Goal: Task Accomplishment & Management: Use online tool/utility

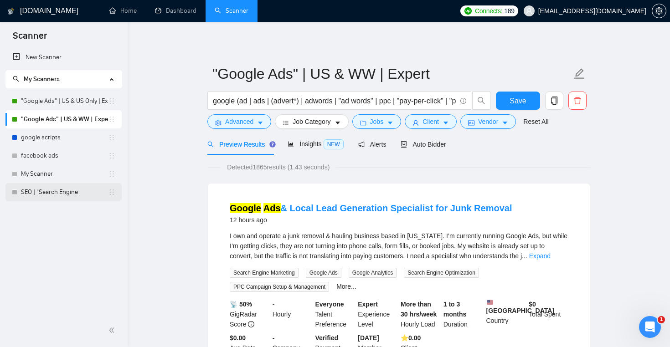
click at [68, 186] on link "SEO | "Search Engine" at bounding box center [64, 192] width 87 height 18
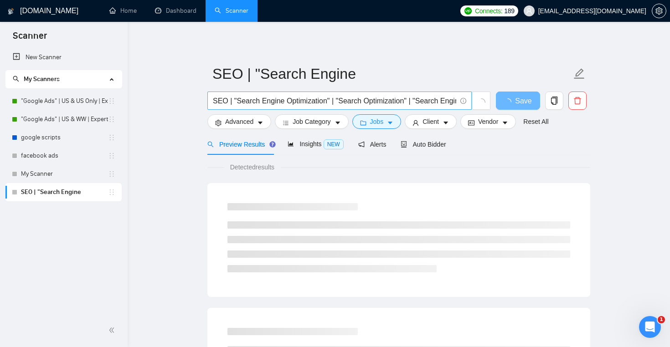
click at [318, 102] on input "SEO | "Search Engine Optimization" | "Search Optimization" | "Search Engine Mar…" at bounding box center [334, 100] width 243 height 11
click at [83, 180] on link "My Scanner" at bounding box center [64, 174] width 87 height 18
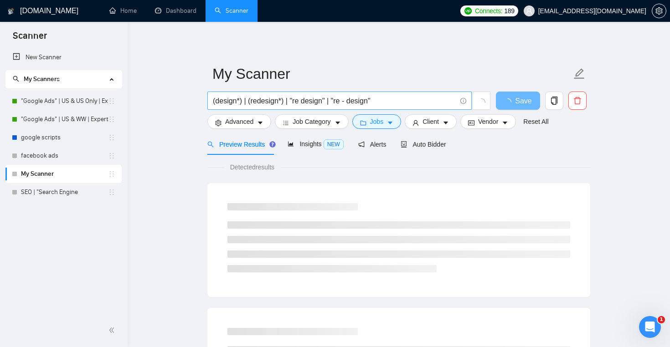
click at [330, 96] on input "(design*) | (redesign*) | "re design" | "re - design"" at bounding box center [334, 100] width 243 height 11
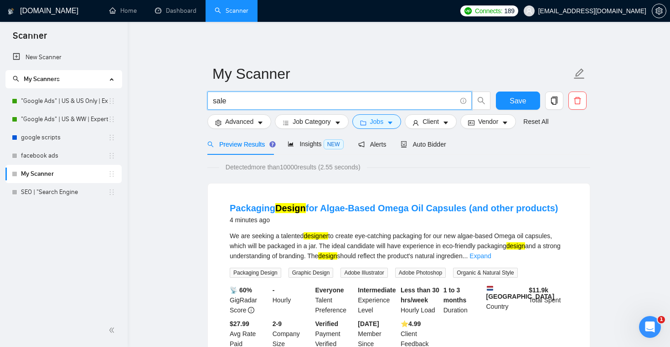
type input "salesforce | "sales force" | sf | sfdc"
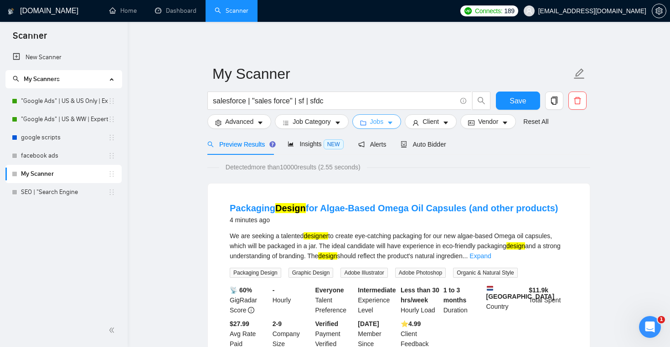
click at [382, 122] on span "Jobs" at bounding box center [377, 122] width 14 height 10
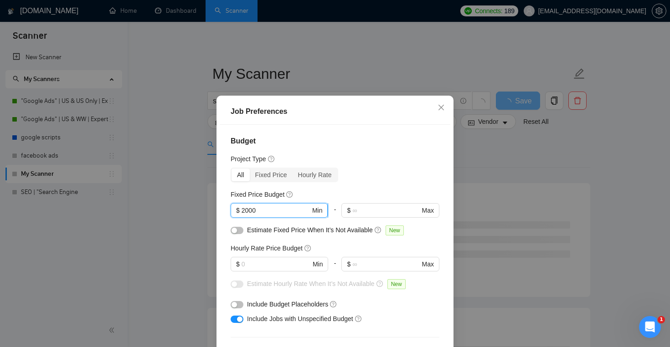
click at [259, 212] on input "2000" at bounding box center [276, 211] width 69 height 10
type input "2"
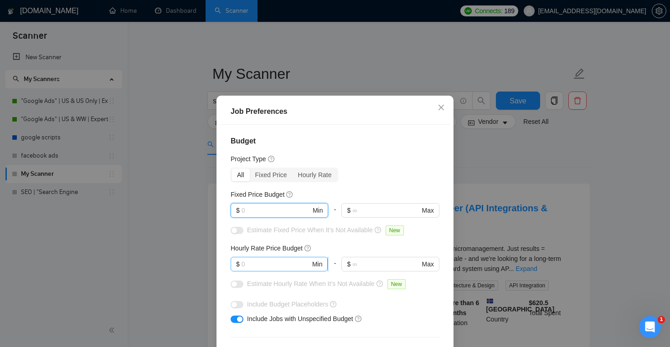
click at [253, 261] on input "text" at bounding box center [276, 264] width 69 height 10
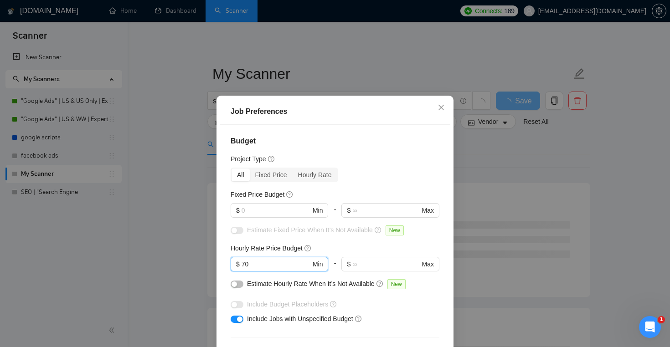
type input "70"
click at [333, 244] on div "Hourly Rate Price Budget" at bounding box center [335, 248] width 209 height 10
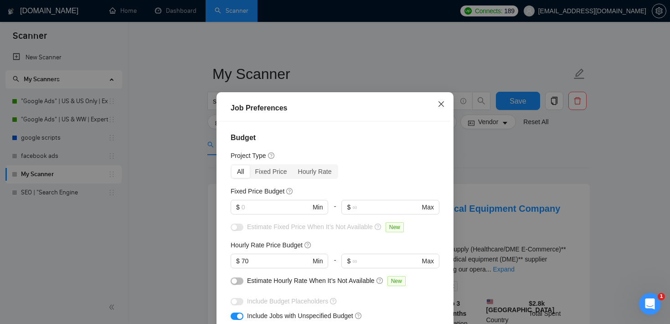
click at [443, 105] on icon "close" at bounding box center [441, 103] width 7 height 7
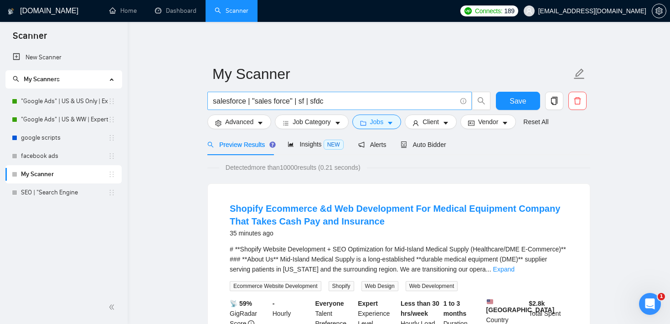
click at [314, 107] on span "salesforce | "sales force" | sf | sfdc" at bounding box center [339, 101] width 264 height 18
click at [253, 106] on input "salesforce | "sales force" | sf | sfdc" at bounding box center [334, 100] width 243 height 11
click at [337, 101] on input "salesforce | "sales force" | sf | sfdc" at bounding box center [334, 100] width 243 height 11
click at [385, 127] on button "Jobs" at bounding box center [376, 121] width 49 height 15
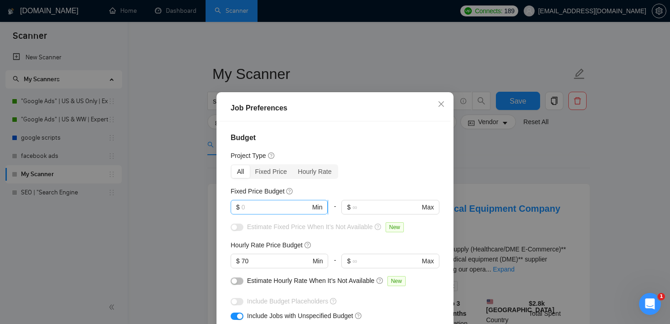
scroll to position [34, 0]
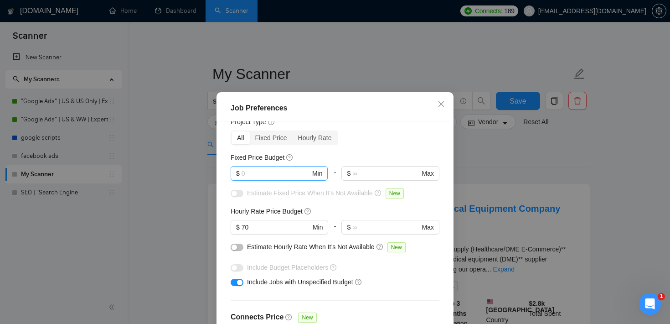
click at [272, 180] on span "$ Min" at bounding box center [279, 173] width 97 height 15
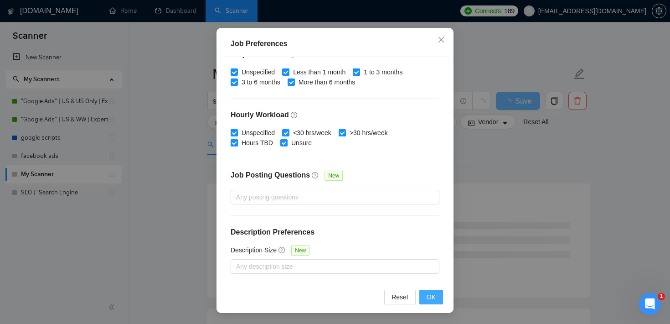
type input "3000"
click at [428, 295] on span "OK" at bounding box center [431, 297] width 9 height 10
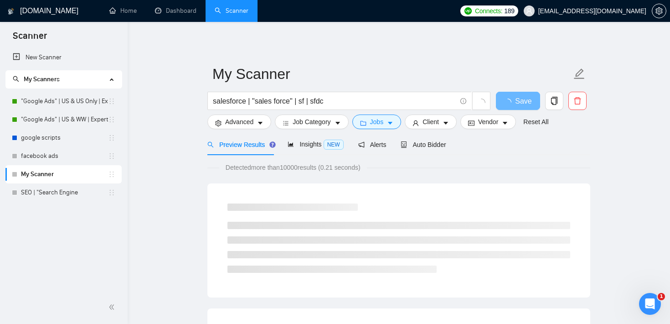
scroll to position [27, 0]
click at [253, 128] on button "Advanced" at bounding box center [239, 121] width 64 height 15
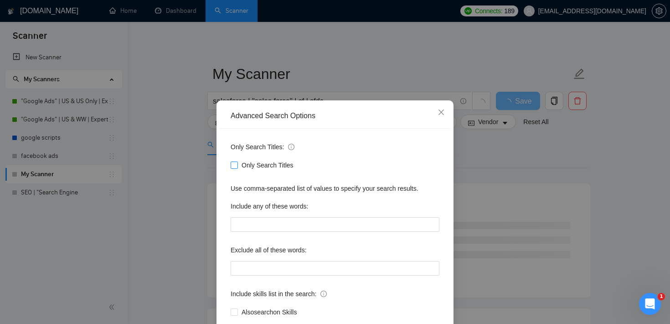
click at [237, 166] on input "Only Search Titles" at bounding box center [234, 164] width 6 height 6
checkbox input "true"
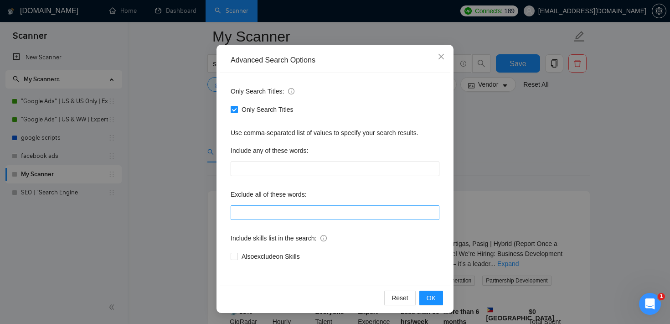
scroll to position [505, 0]
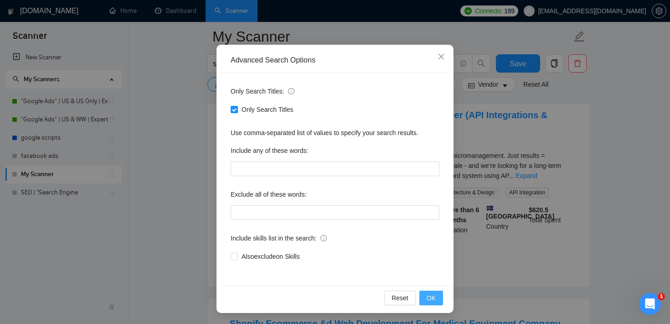
click at [428, 292] on button "OK" at bounding box center [431, 297] width 24 height 15
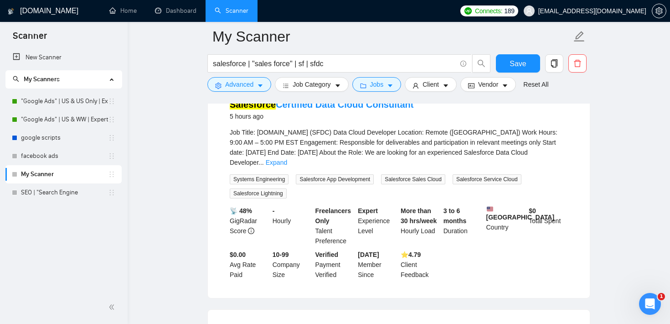
scroll to position [0, 0]
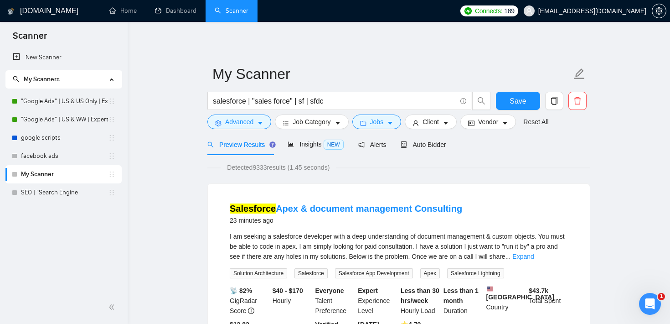
click at [451, 144] on div "Preview Results Insights NEW Alerts Auto Bidder" at bounding box center [398, 144] width 383 height 21
click at [438, 144] on span "Auto Bidder" at bounding box center [423, 144] width 45 height 7
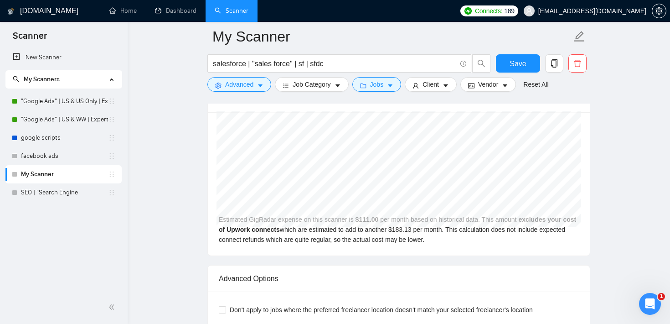
scroll to position [1849, 0]
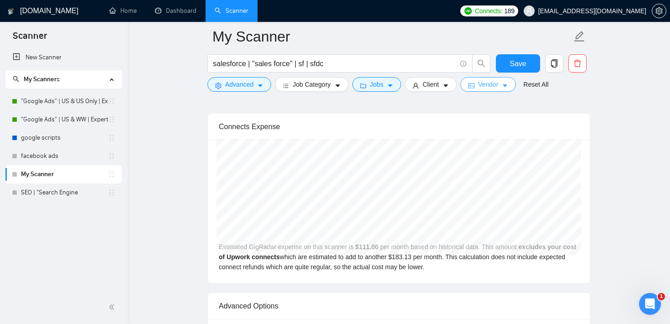
click at [498, 85] on span "Vendor" at bounding box center [488, 84] width 20 height 10
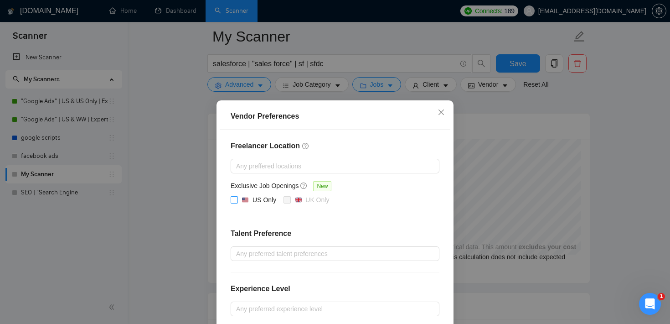
click at [233, 203] on label "US Only" at bounding box center [255, 200] width 49 height 11
click at [233, 202] on input "US Only" at bounding box center [234, 199] width 6 height 6
checkbox input "true"
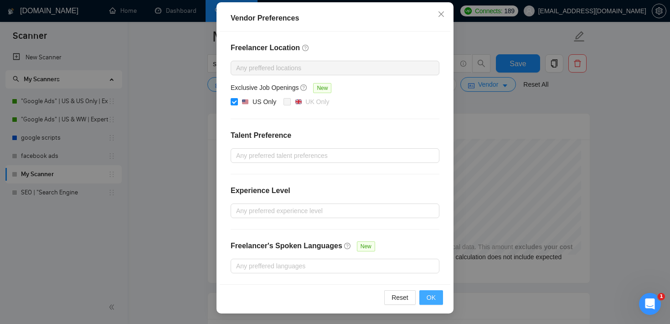
click at [432, 296] on span "OK" at bounding box center [431, 297] width 9 height 10
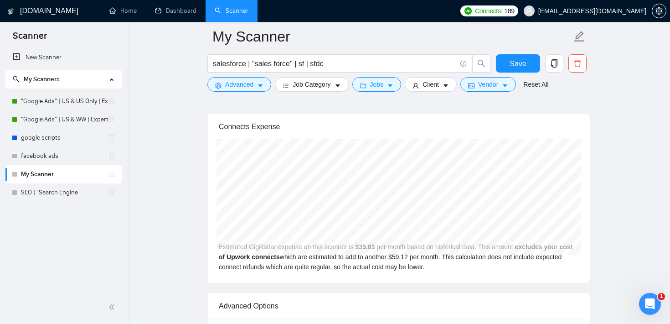
scroll to position [52, 0]
click at [493, 89] on span "Vendor" at bounding box center [488, 84] width 20 height 10
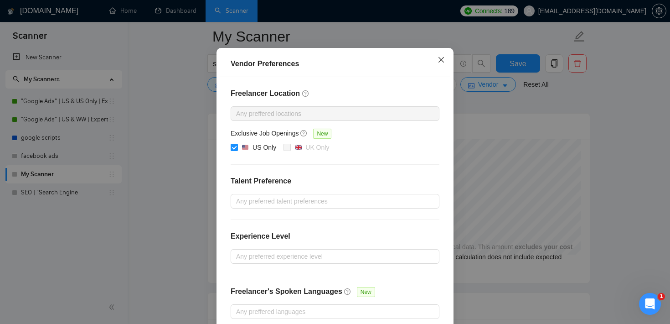
click at [438, 62] on icon "close" at bounding box center [440, 59] width 5 height 5
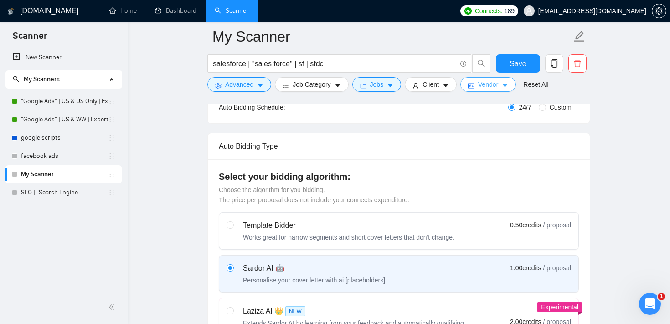
scroll to position [0, 0]
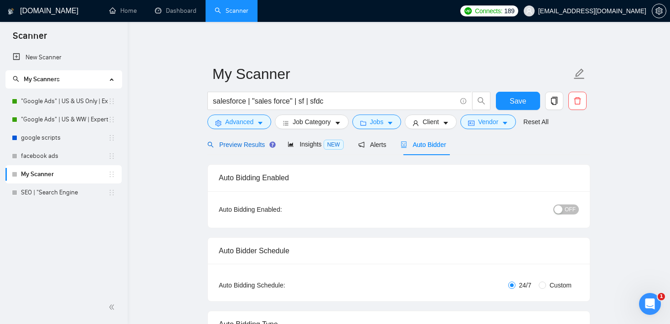
click at [252, 139] on div "Preview Results" at bounding box center [240, 144] width 66 height 10
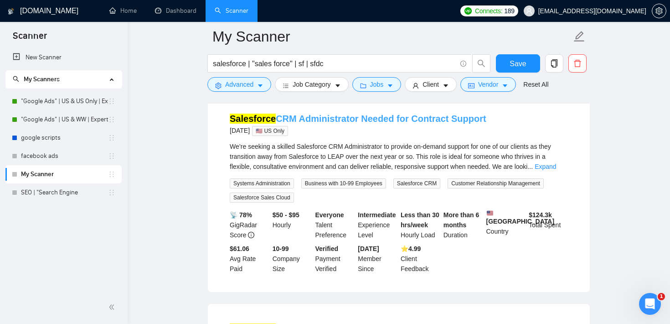
scroll to position [98, 0]
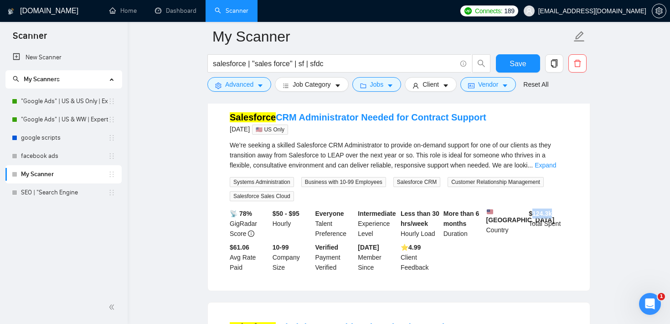
drag, startPoint x: 563, startPoint y: 212, endPoint x: 533, endPoint y: 212, distance: 30.1
click at [533, 212] on div "$ 124.3k Total Spent" at bounding box center [548, 223] width 43 height 30
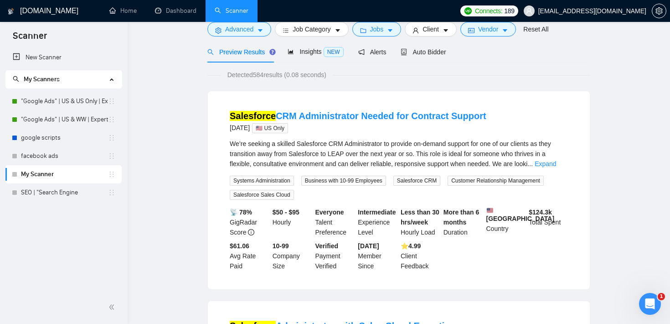
scroll to position [0, 0]
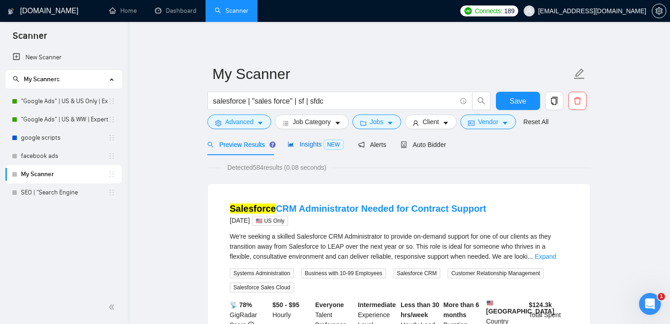
click at [309, 146] on span "Insights NEW" at bounding box center [316, 143] width 56 height 7
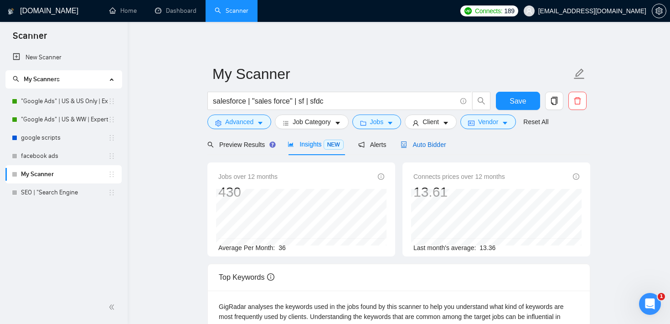
click at [423, 145] on span "Auto Bidder" at bounding box center [423, 144] width 45 height 7
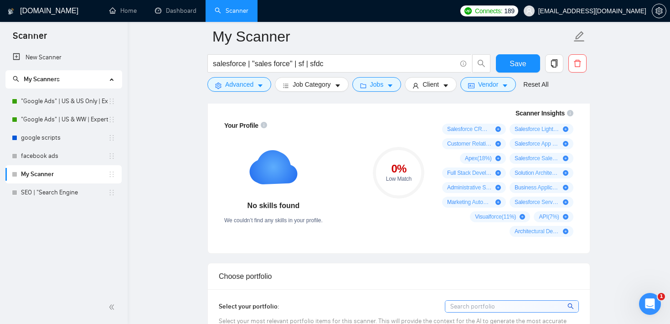
scroll to position [619, 0]
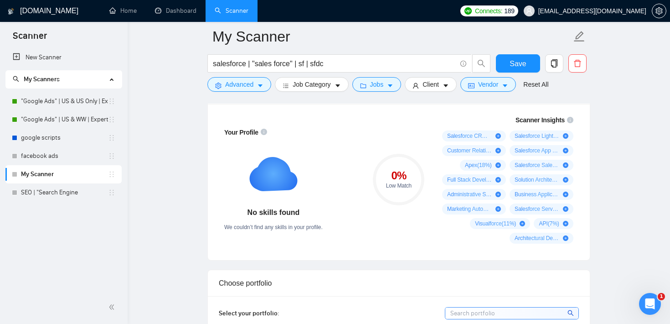
click at [115, 11] on link "Home" at bounding box center [122, 11] width 27 height 8
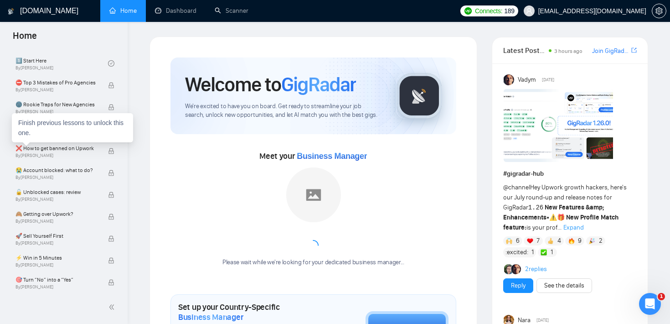
scroll to position [201, 0]
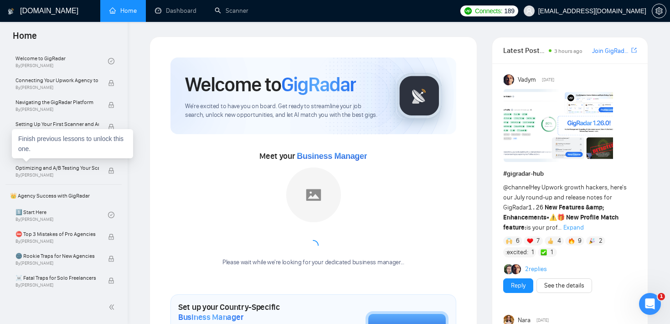
scroll to position [0, 0]
